Goal: Check status: Check status

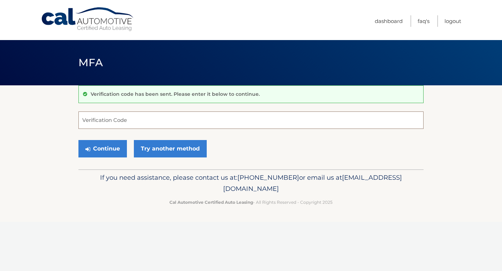
click at [177, 127] on input "Verification Code" at bounding box center [250, 120] width 345 height 17
type input "469085"
click at [95, 145] on button "Continue" at bounding box center [102, 148] width 48 height 17
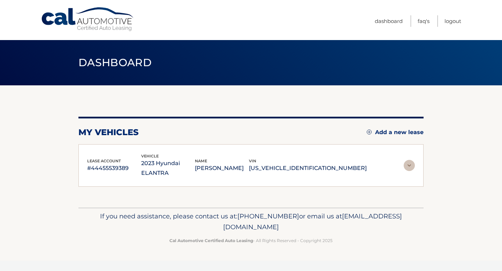
click at [410, 160] on img at bounding box center [409, 165] width 11 height 11
click at [405, 160] on img at bounding box center [409, 165] width 11 height 11
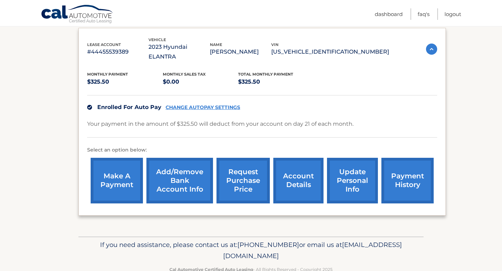
scroll to position [125, 0]
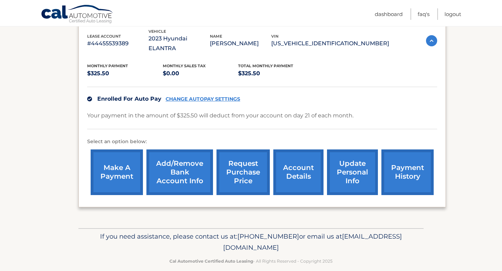
click at [295, 163] on link "account details" at bounding box center [298, 173] width 50 height 46
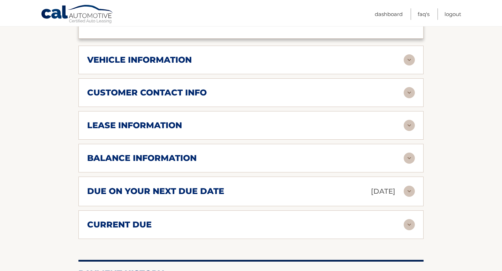
scroll to position [308, 0]
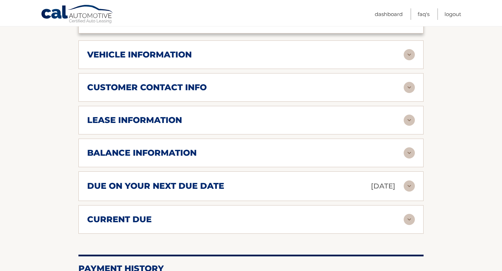
click at [281, 180] on div "due on your next due date Sep 21, 2025" at bounding box center [245, 186] width 316 height 12
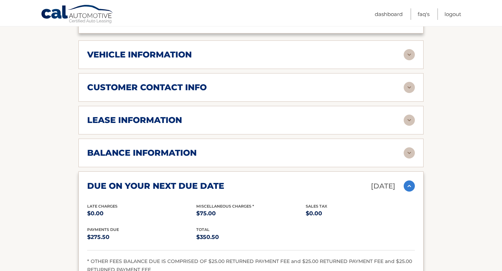
click at [281, 180] on div "due on your next due date Sep 21, 2025" at bounding box center [245, 186] width 316 height 12
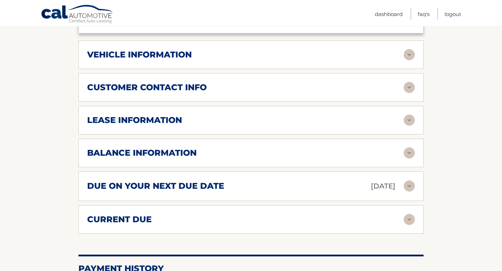
click at [279, 180] on div "due on your next due date Sep 21, 2025" at bounding box center [245, 186] width 316 height 12
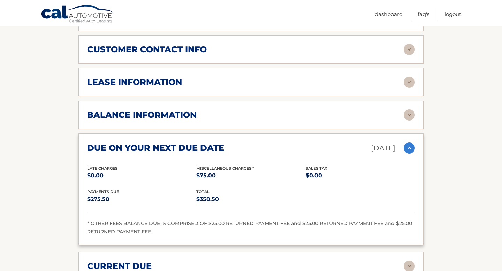
scroll to position [350, 0]
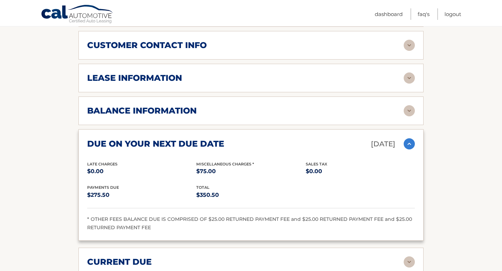
click at [280, 138] on div "due on your next due date Sep 21, 2025" at bounding box center [245, 144] width 316 height 12
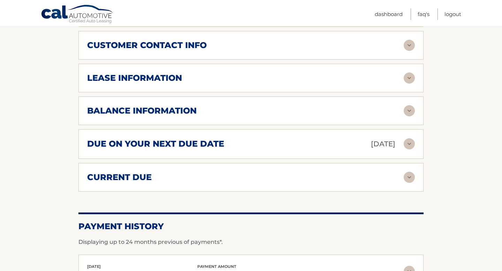
click at [270, 106] on div "balance information" at bounding box center [245, 111] width 316 height 10
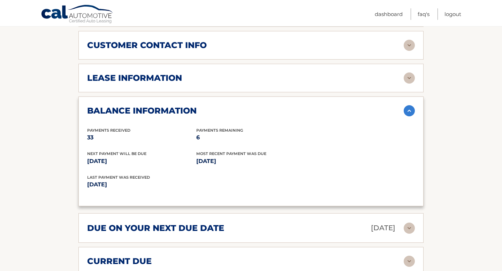
click at [270, 106] on div "balance information" at bounding box center [245, 111] width 316 height 10
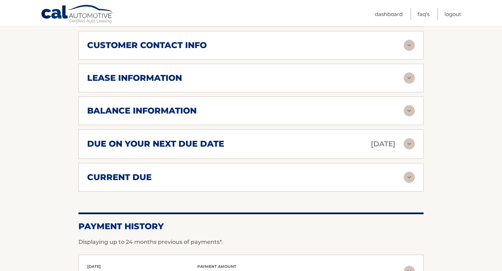
click at [276, 73] on div "lease information" at bounding box center [245, 78] width 316 height 10
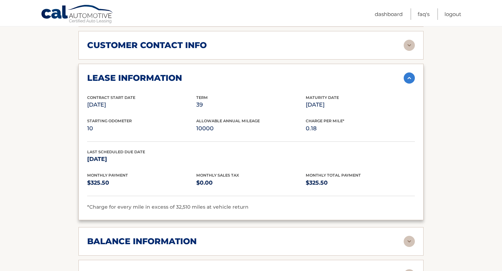
click at [276, 73] on div "lease information" at bounding box center [245, 78] width 316 height 10
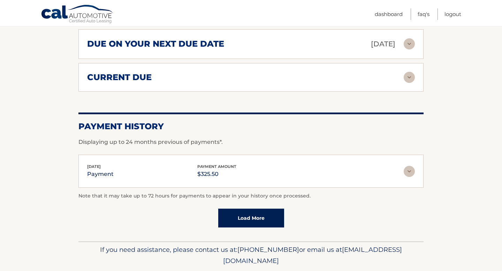
scroll to position [463, 0]
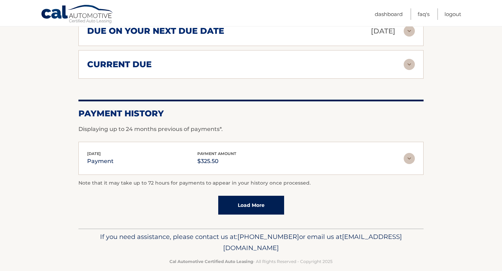
click at [274, 151] on div "Aug 21, 2025 payment payment amount $325.50" at bounding box center [245, 159] width 316 height 16
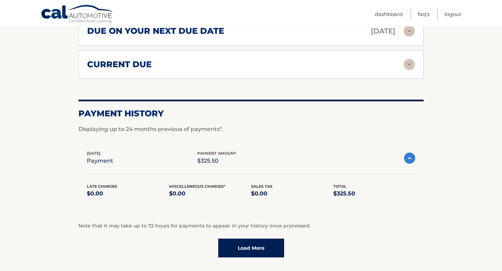
click at [276, 150] on div "Aug 21, 2025 payment payment amount $325.50" at bounding box center [245, 158] width 317 height 16
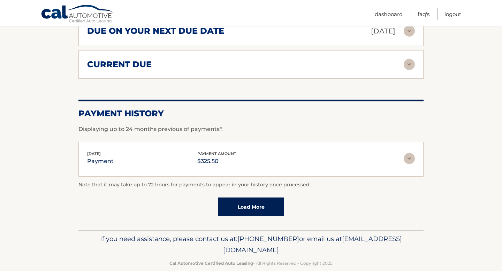
click at [276, 151] on div "Aug 21, 2025 payment payment amount $325.50" at bounding box center [245, 159] width 316 height 16
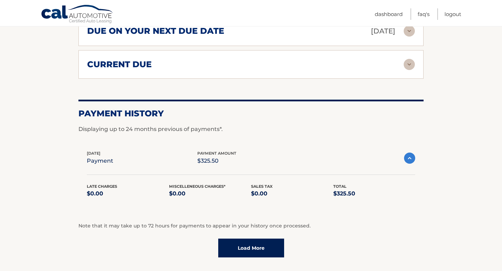
click at [234, 239] on link "Load More" at bounding box center [251, 248] width 66 height 19
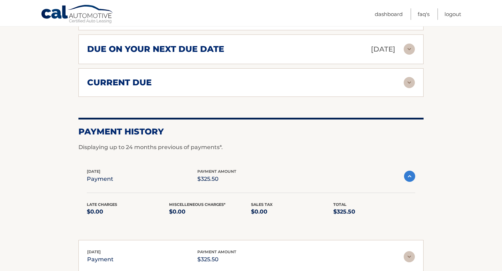
scroll to position [356, 0]
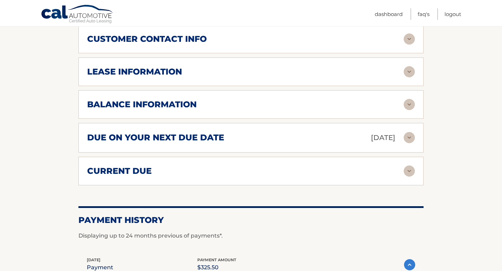
click at [276, 132] on div "due on your next due date Sep 21, 2025" at bounding box center [245, 138] width 316 height 12
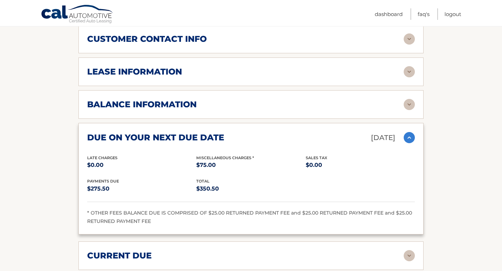
click at [276, 132] on div "due on your next due date Sep 21, 2025" at bounding box center [245, 138] width 316 height 12
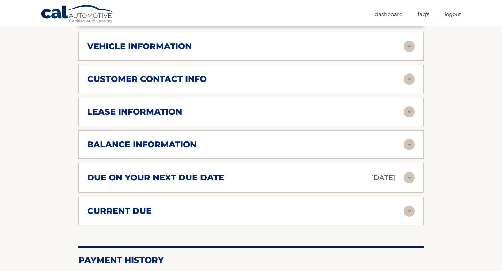
scroll to position [277, 0]
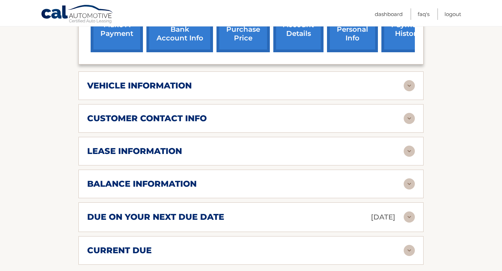
click at [259, 179] on div "balance information" at bounding box center [245, 184] width 316 height 10
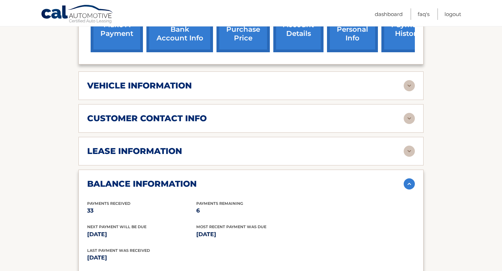
click at [261, 146] on div "lease information" at bounding box center [245, 151] width 316 height 10
